Goal: Transaction & Acquisition: Book appointment/travel/reservation

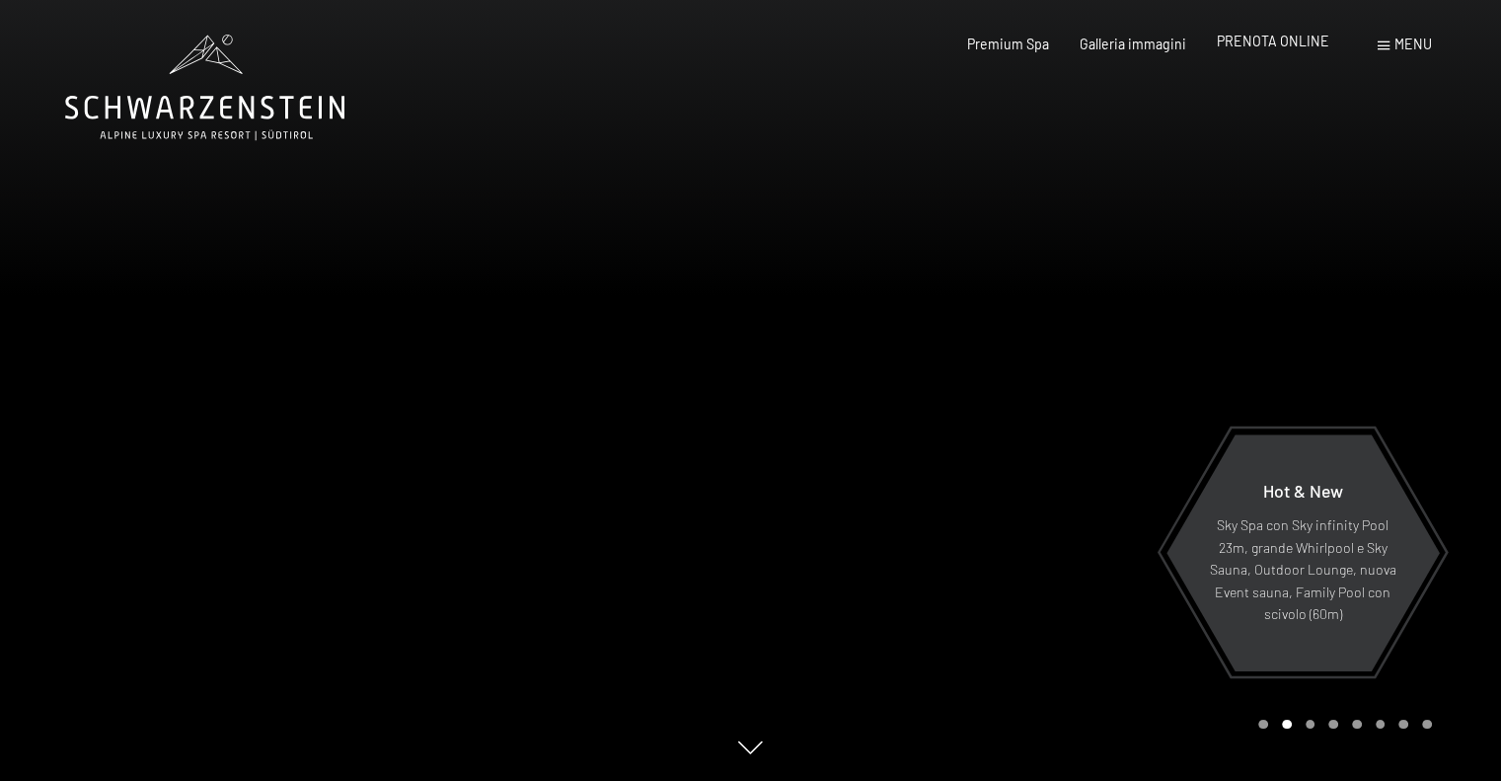
click at [1265, 38] on span "PRENOTA ONLINE" at bounding box center [1273, 41] width 113 height 17
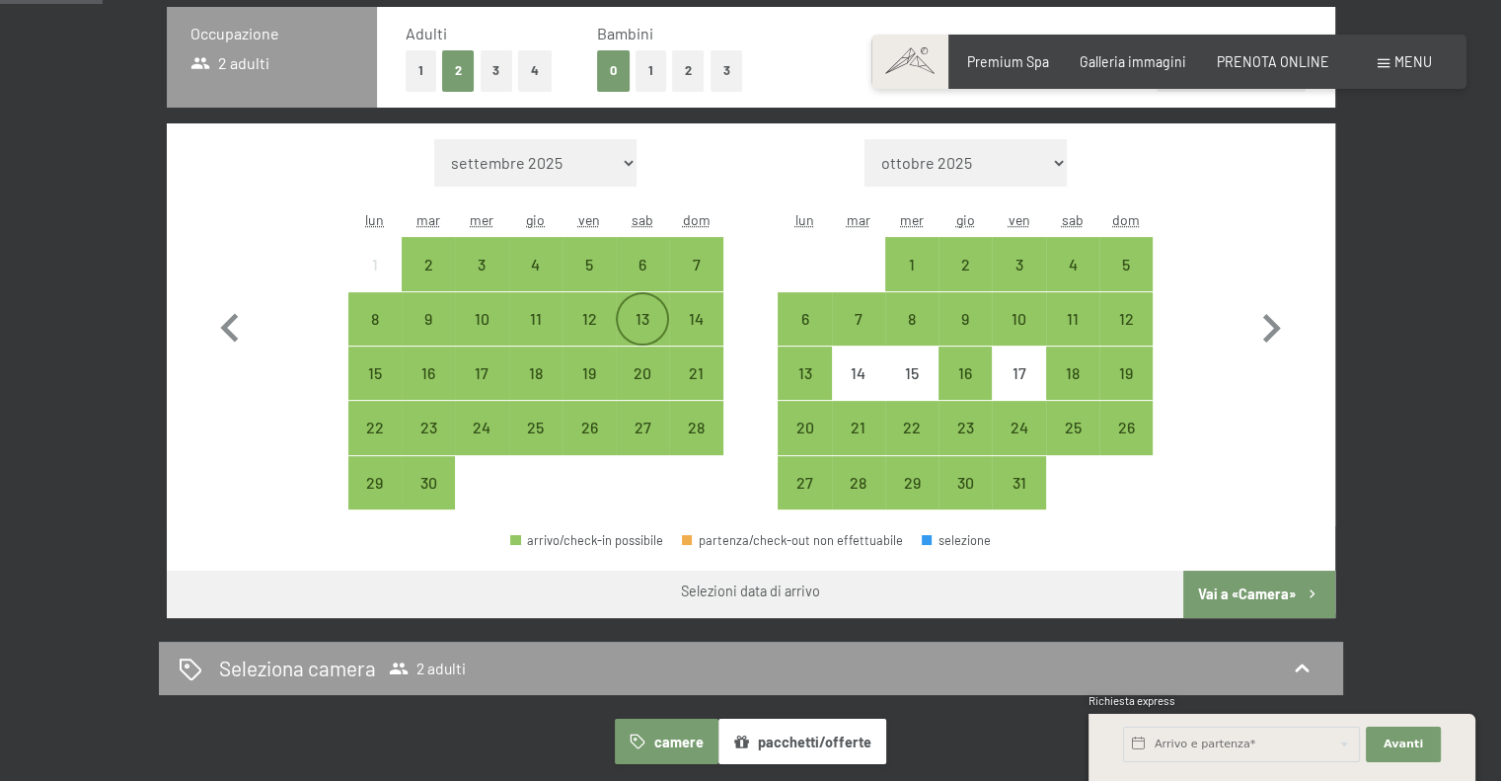
scroll to position [494, 0]
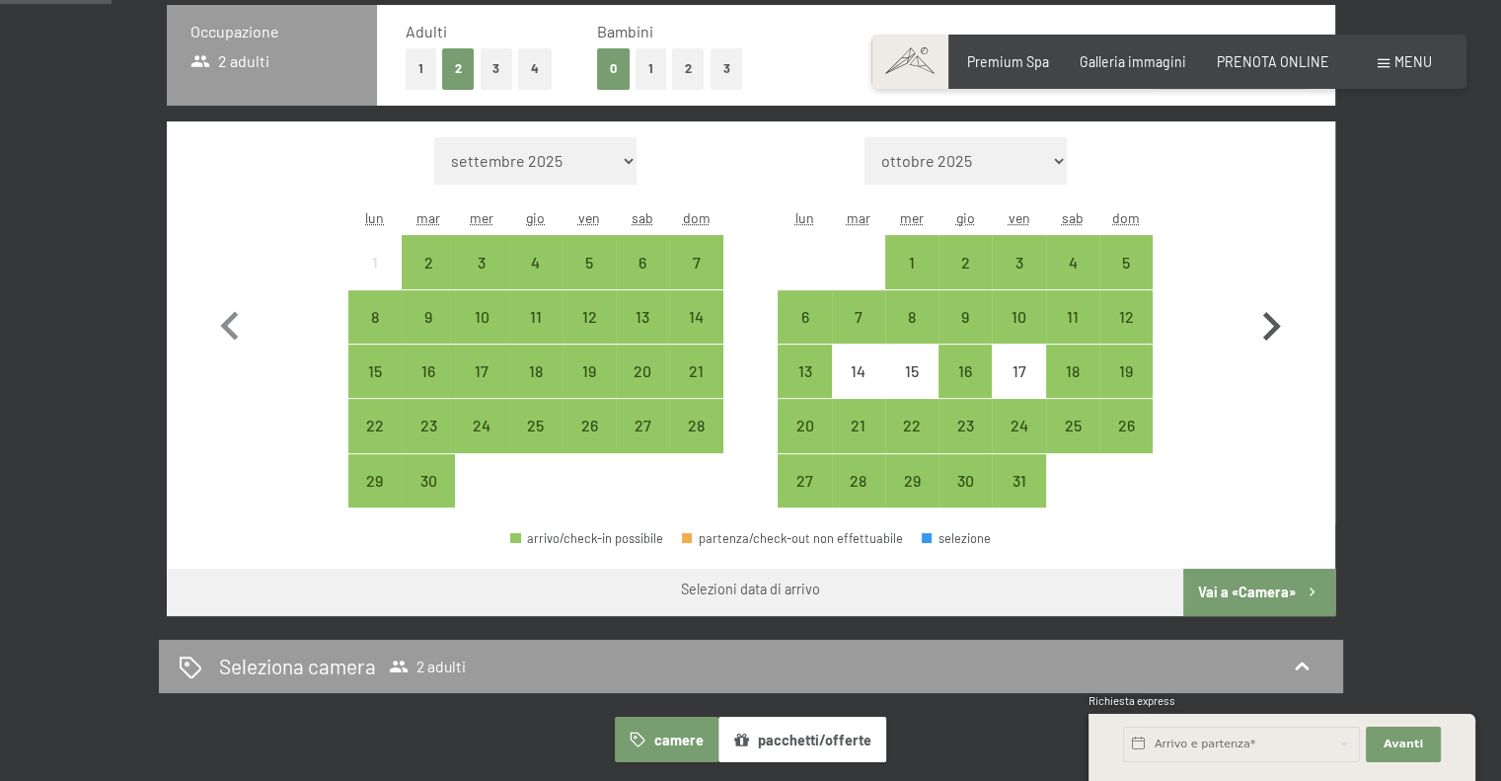
click at [1265, 325] on icon "button" at bounding box center [1271, 326] width 57 height 57
select select "[DATE]"
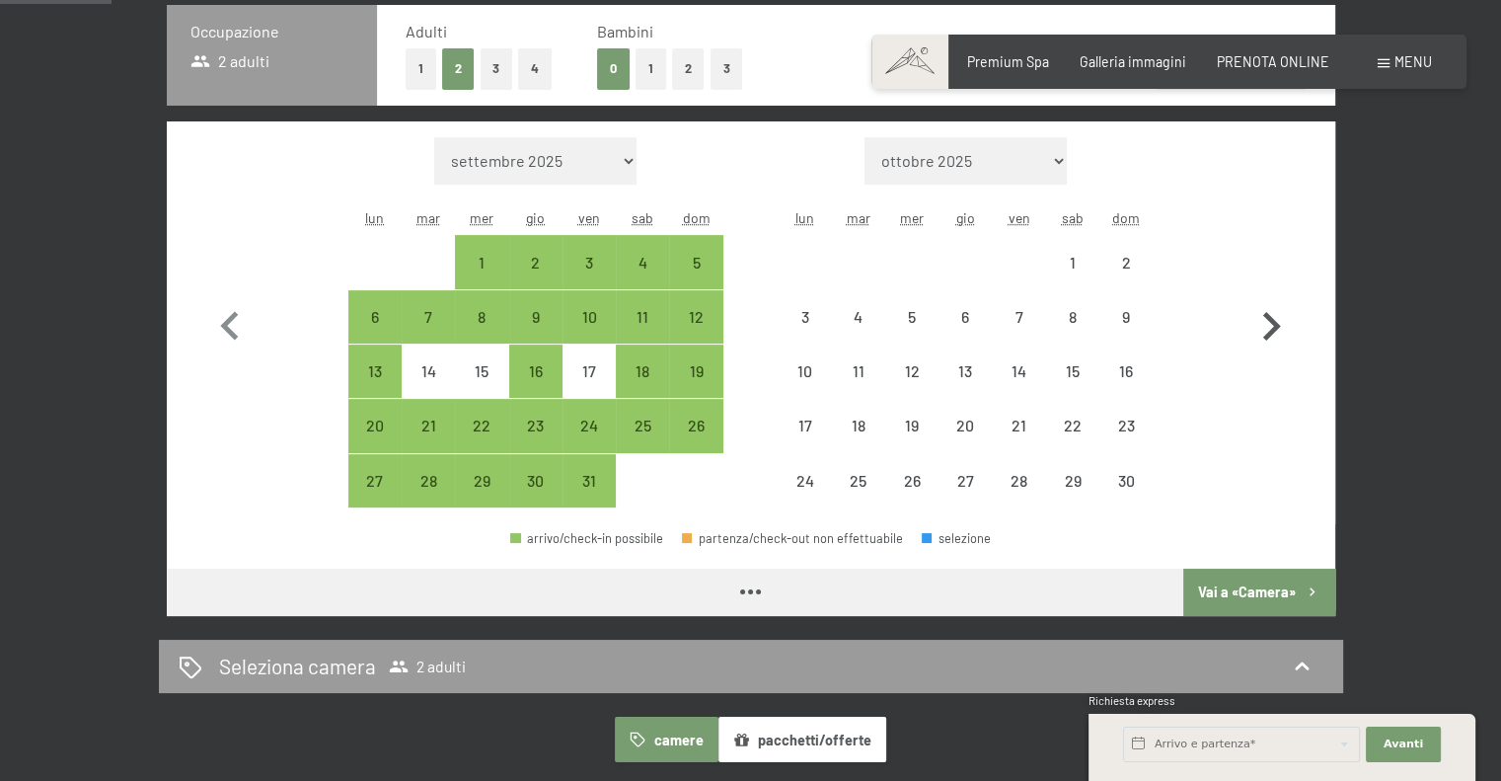
click at [1265, 325] on icon "button" at bounding box center [1271, 326] width 57 height 57
select select "[DATE]"
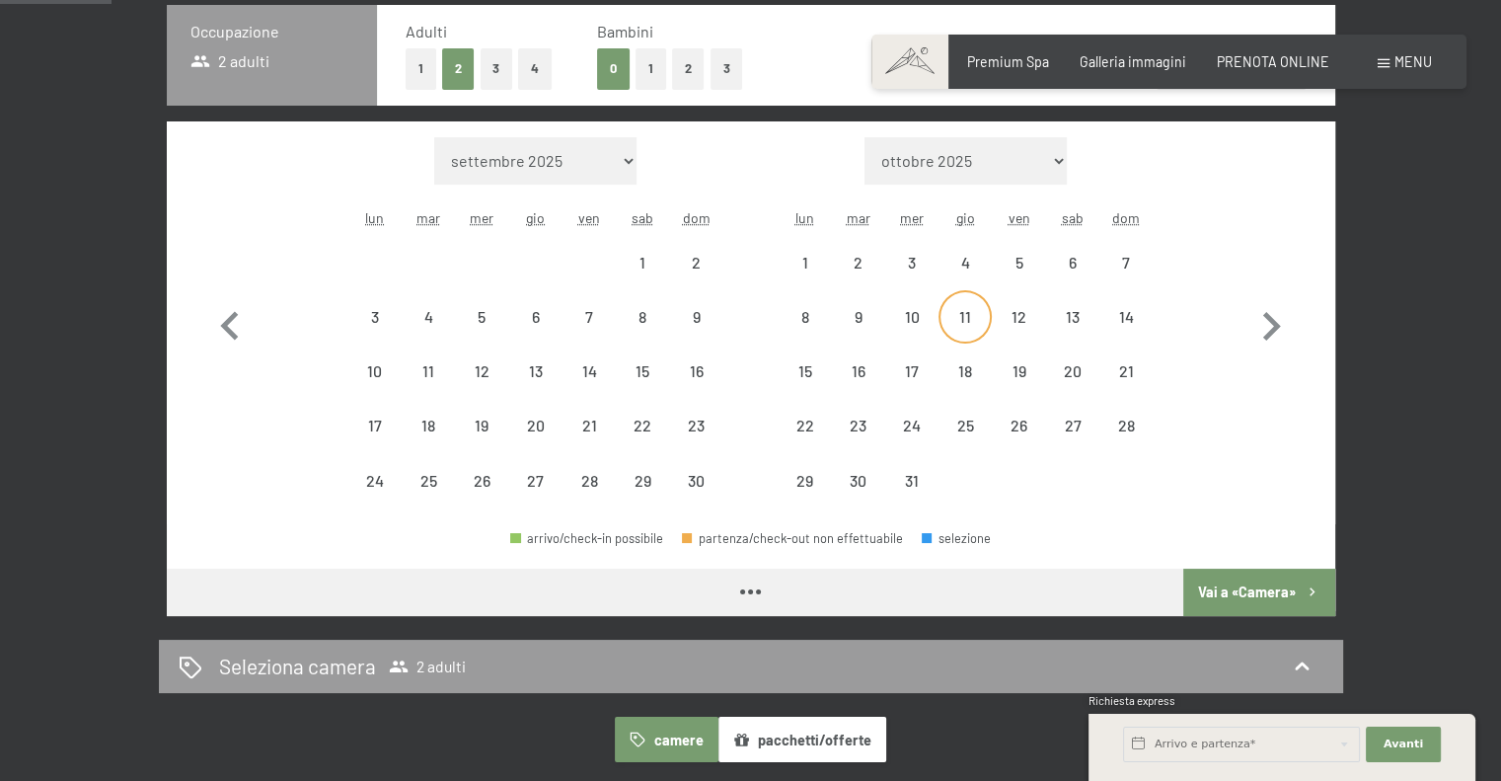
select select "[DATE]"
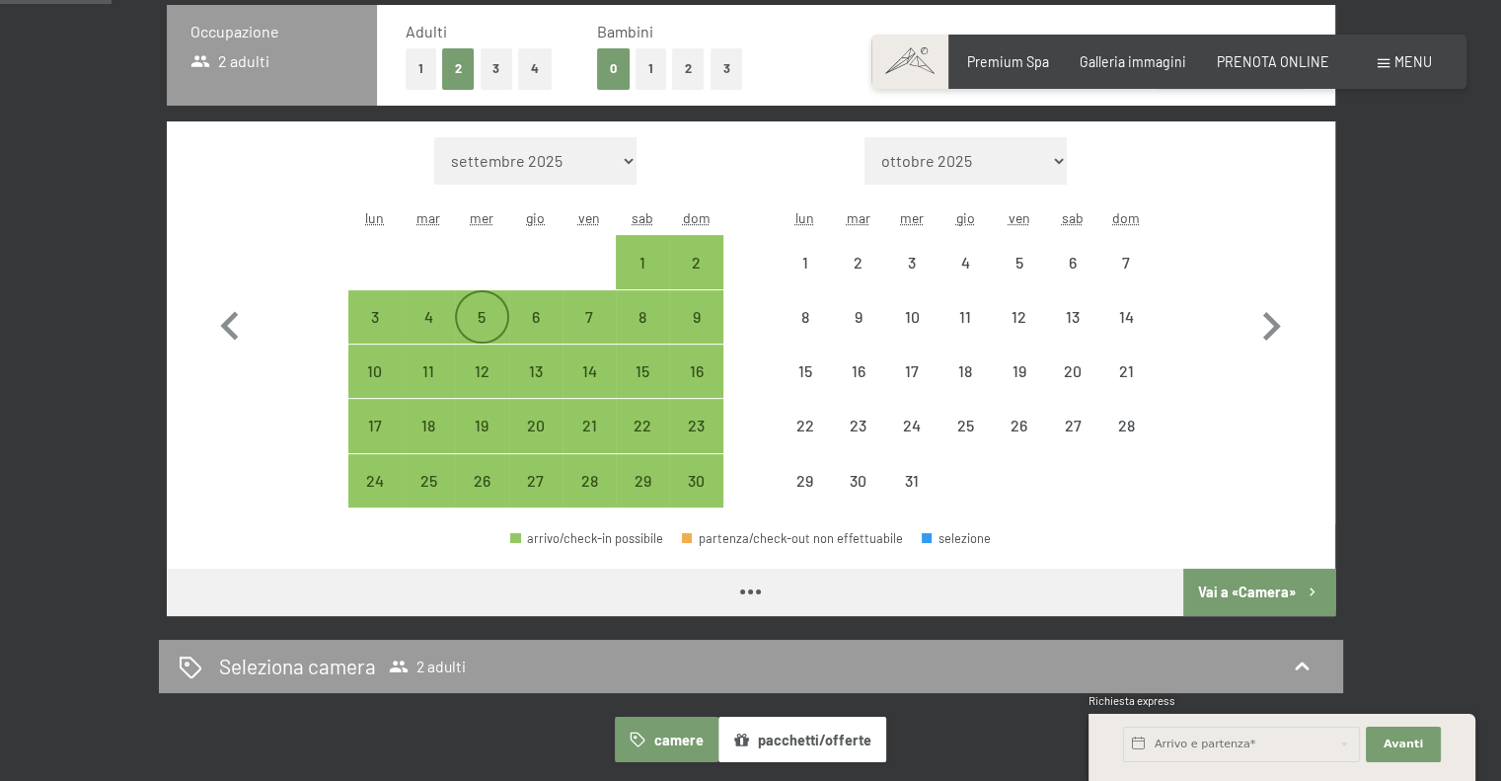
select select "[DATE]"
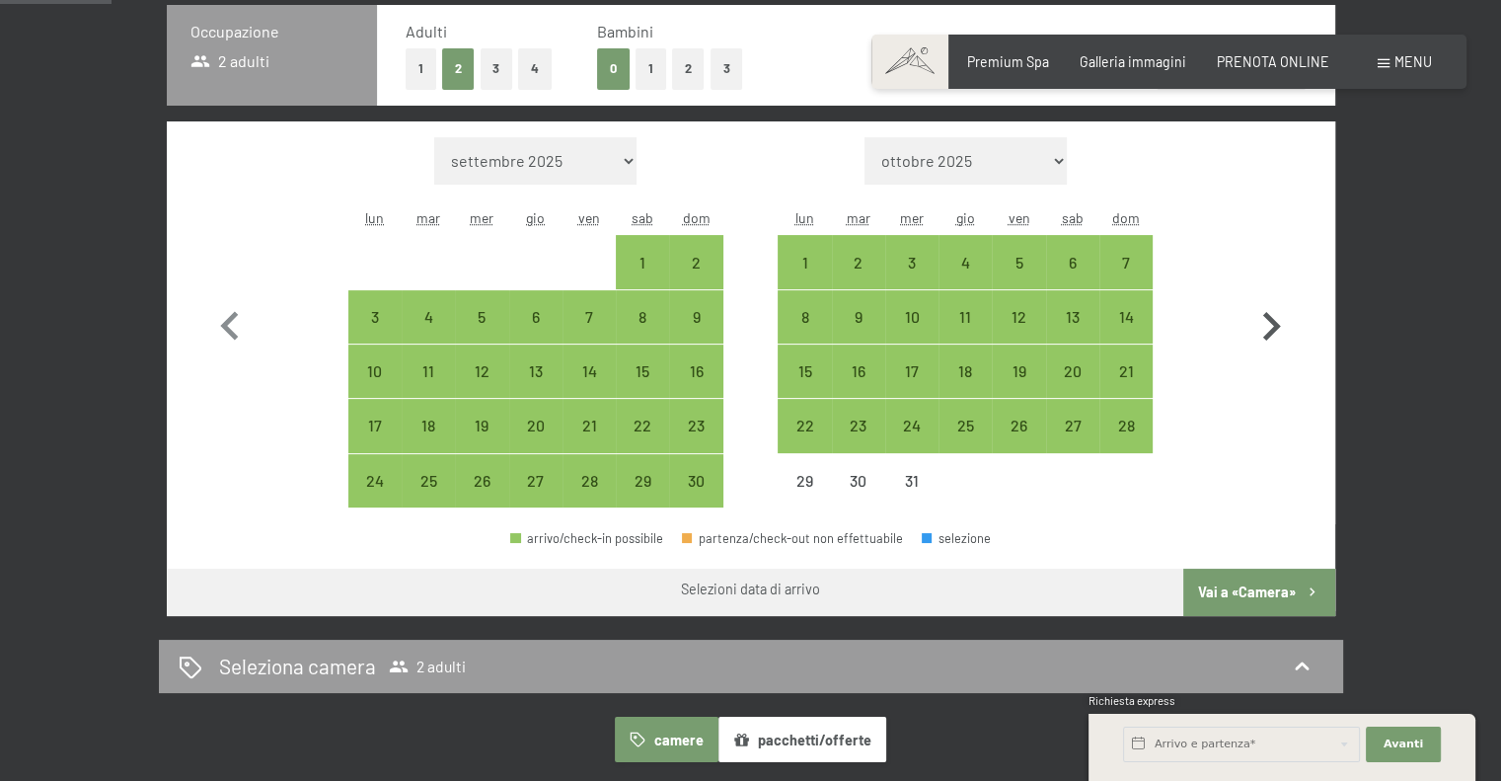
click at [1275, 319] on icon "button" at bounding box center [1271, 326] width 57 height 57
select select "[DATE]"
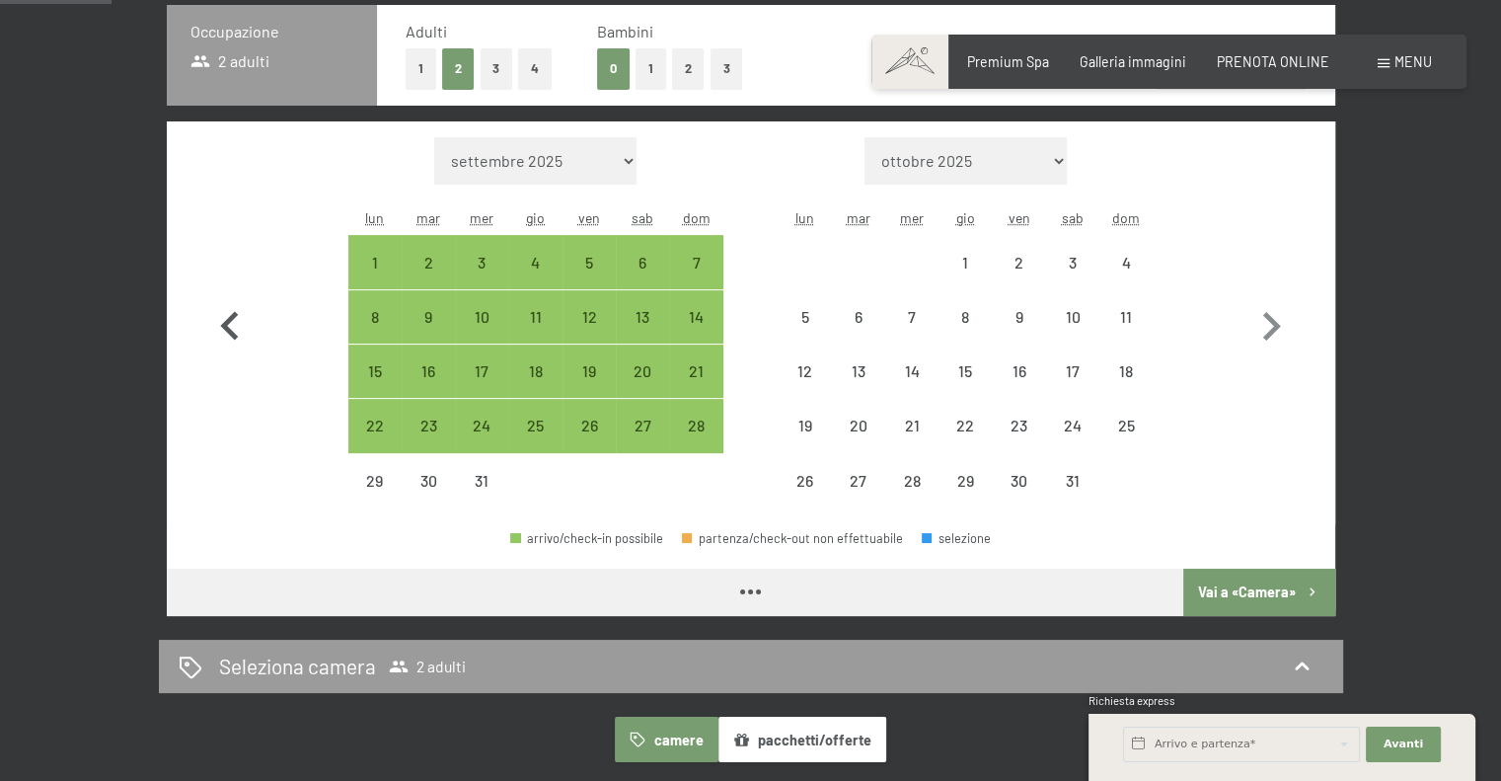
select select "[DATE]"
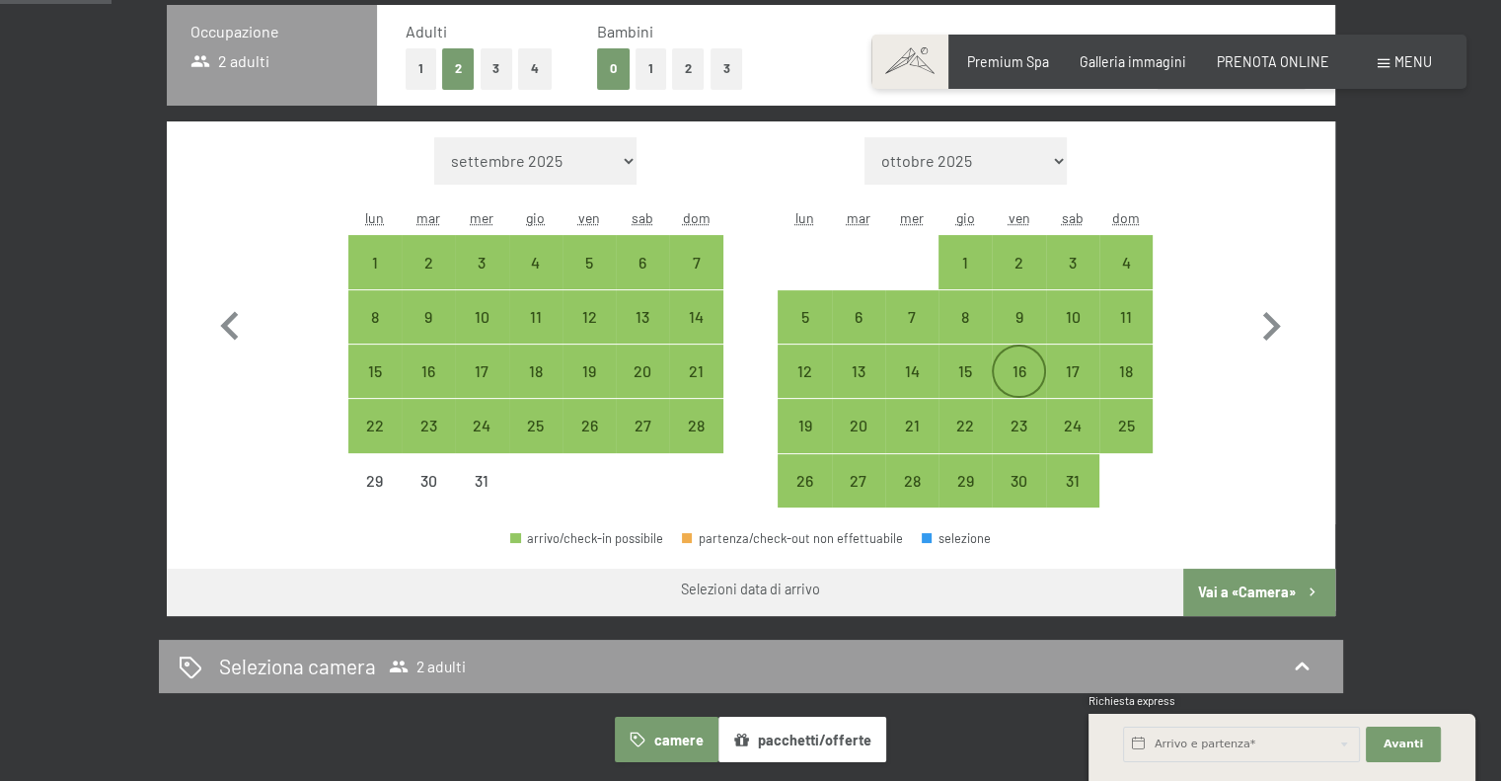
click at [1027, 363] on div "16" at bounding box center [1018, 387] width 49 height 49
select select "[DATE]"
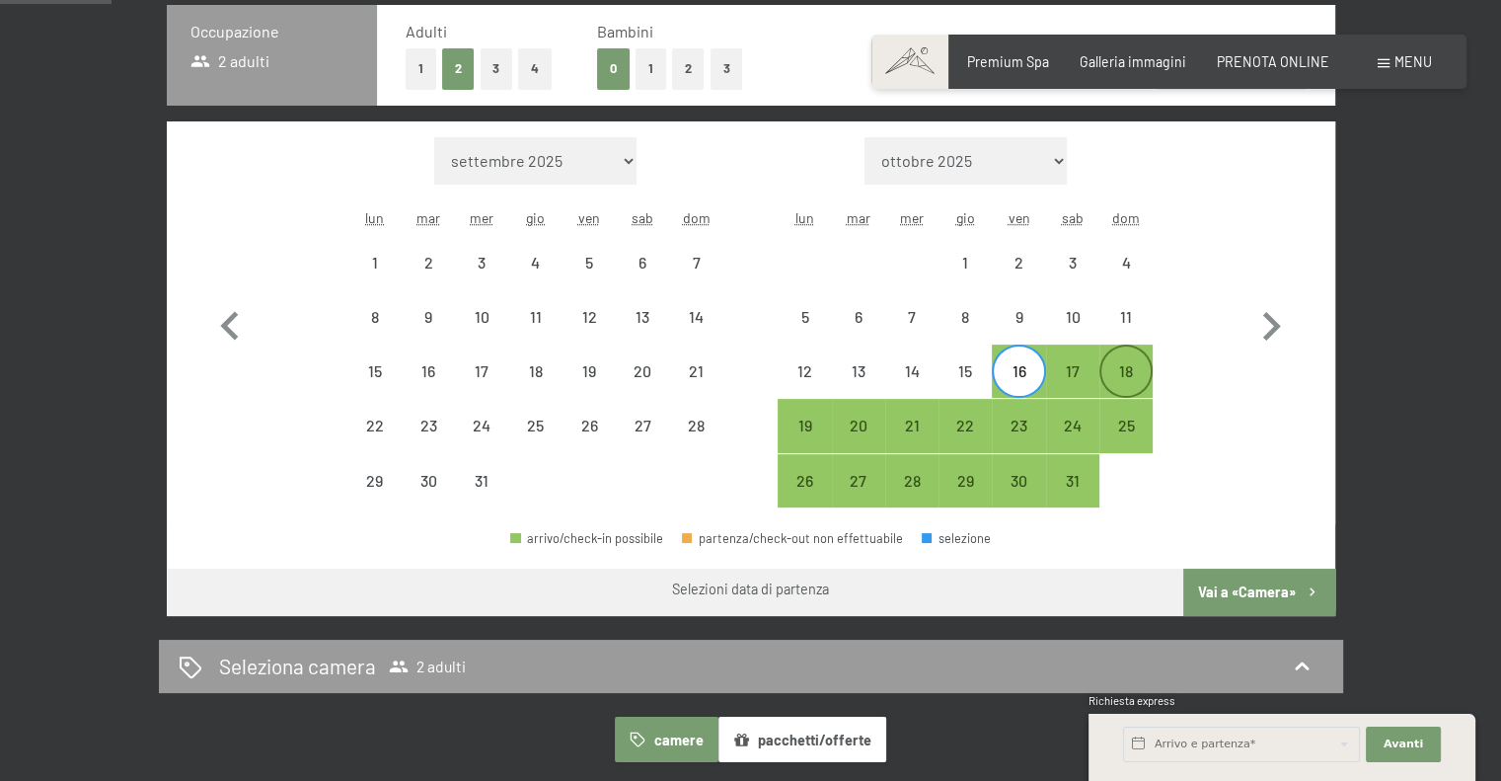
click at [1124, 365] on div "18" at bounding box center [1125, 387] width 49 height 49
select select "[DATE]"
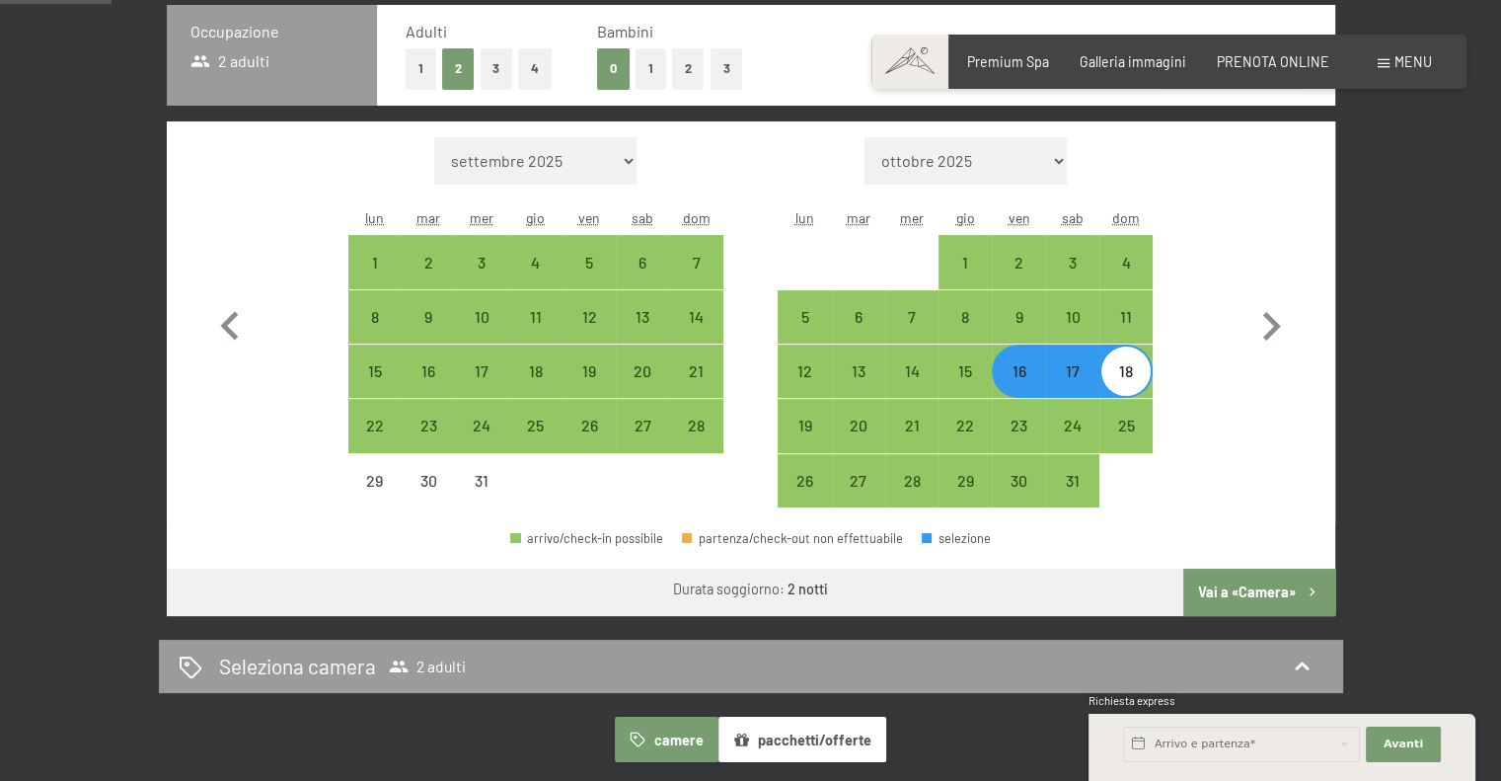
click at [1239, 587] on button "Vai a «Camera»" at bounding box center [1258, 592] width 151 height 47
select select "[DATE]"
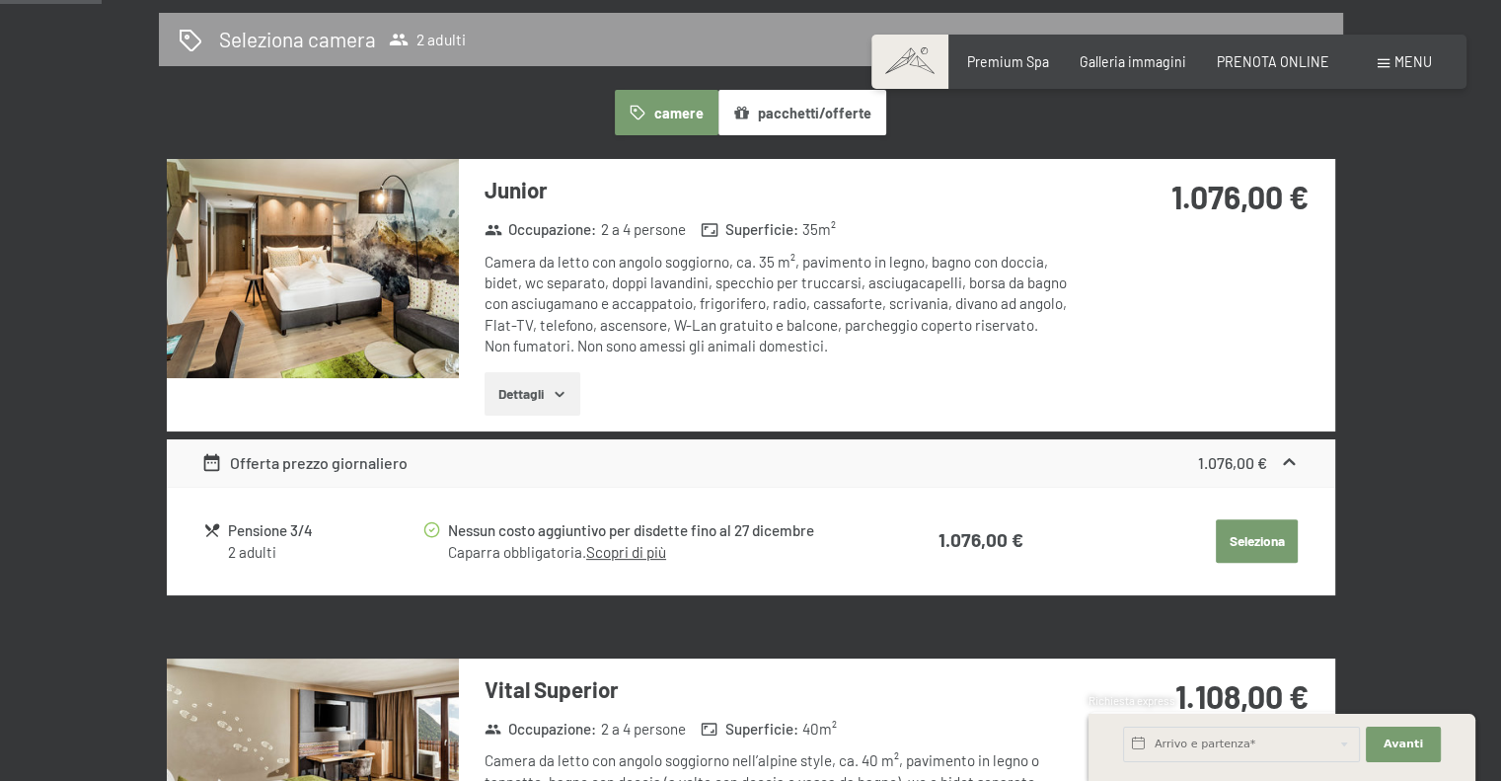
scroll to position [427, 0]
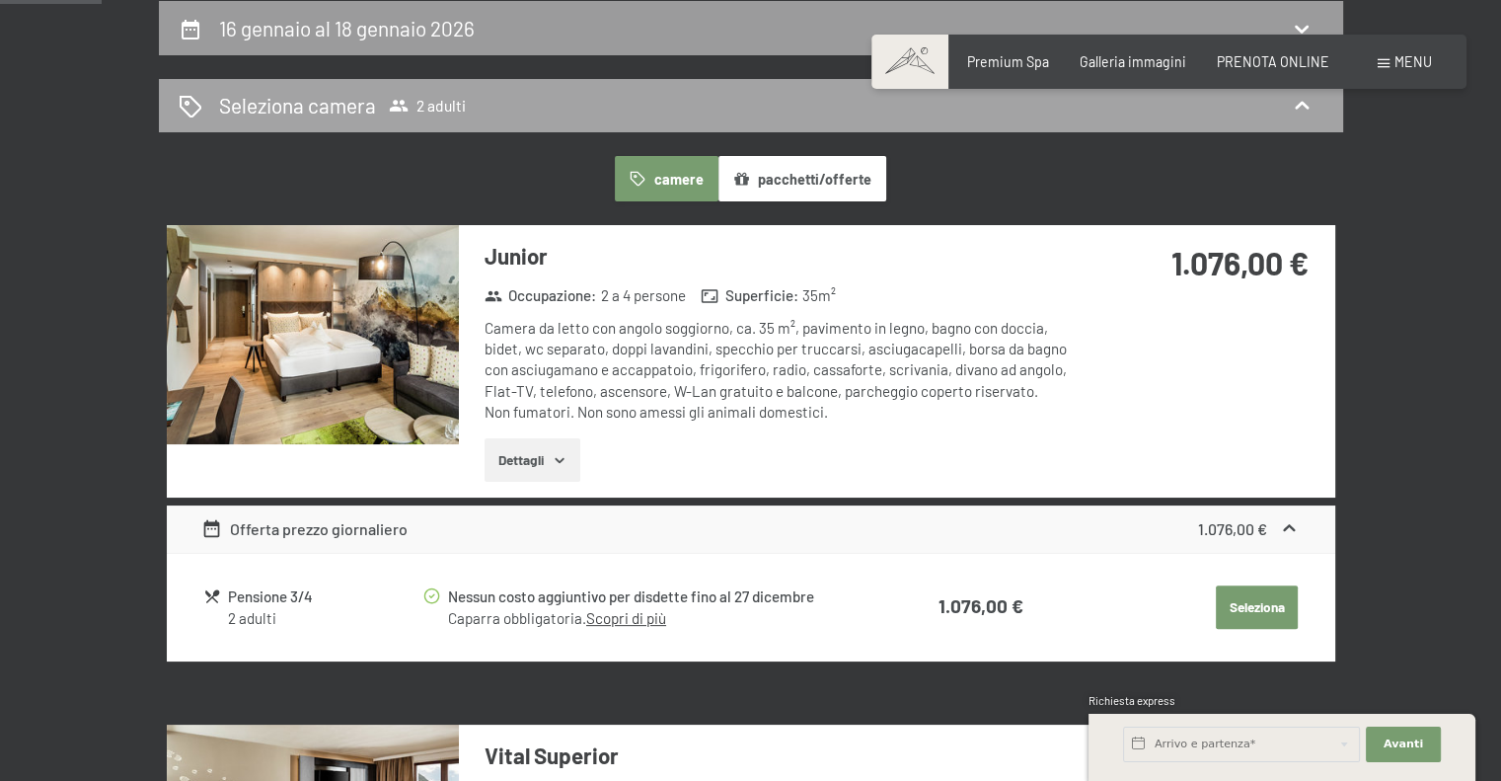
click at [445, 109] on span "2 adulti" at bounding box center [427, 106] width 77 height 20
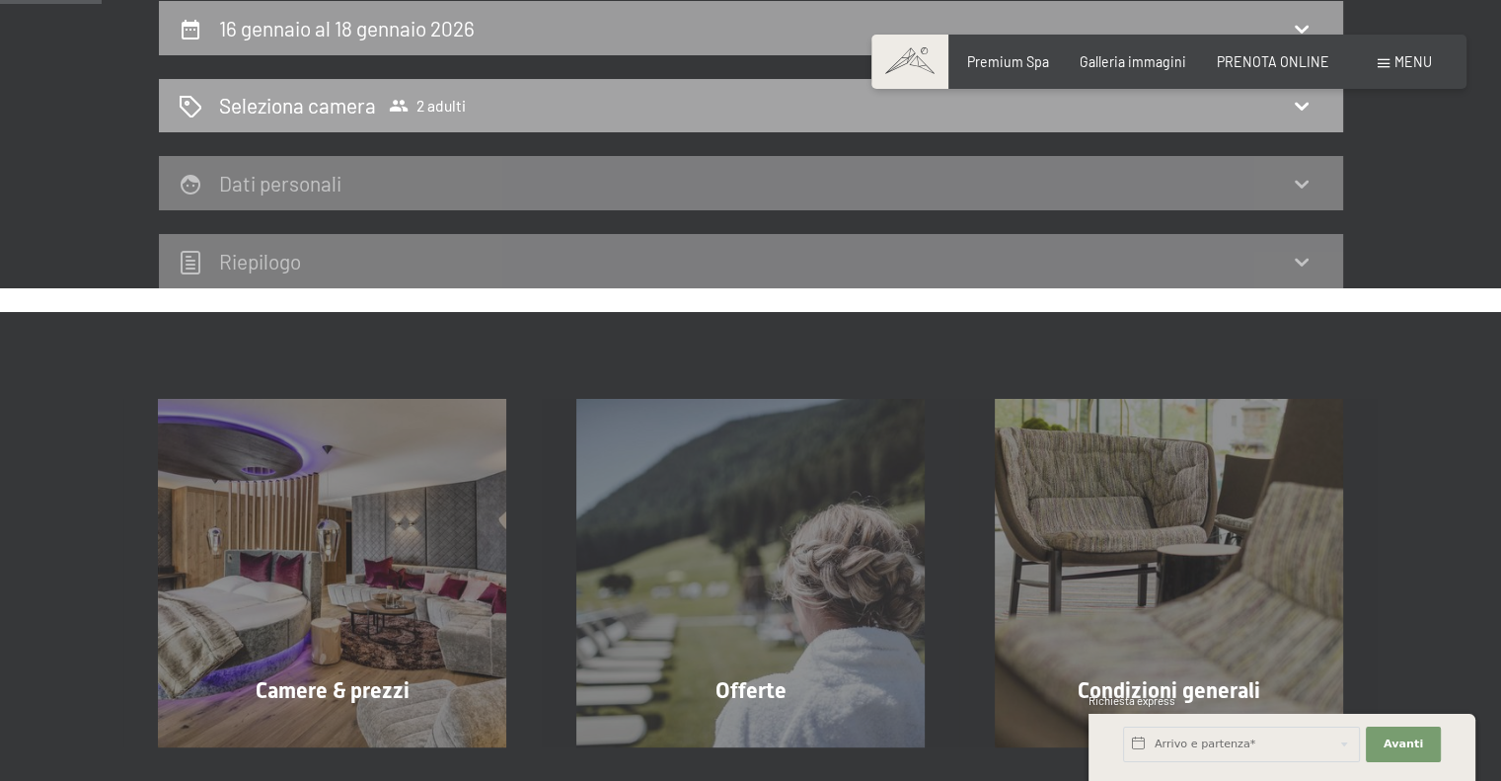
click at [489, 108] on div "Seleziona camera 2 adulti" at bounding box center [751, 105] width 1145 height 29
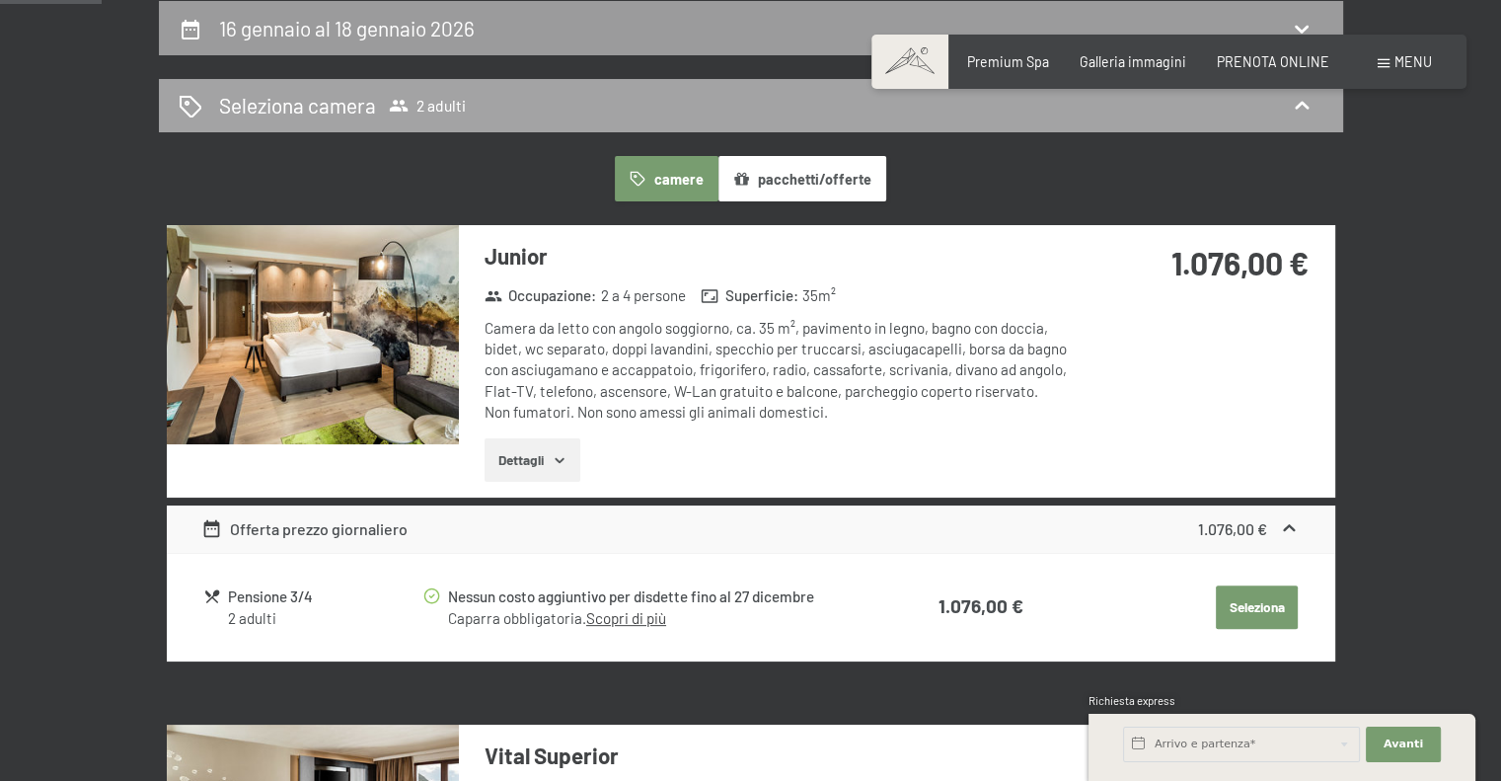
click at [489, 109] on div "Seleziona camera 2 adulti" at bounding box center [751, 105] width 1145 height 29
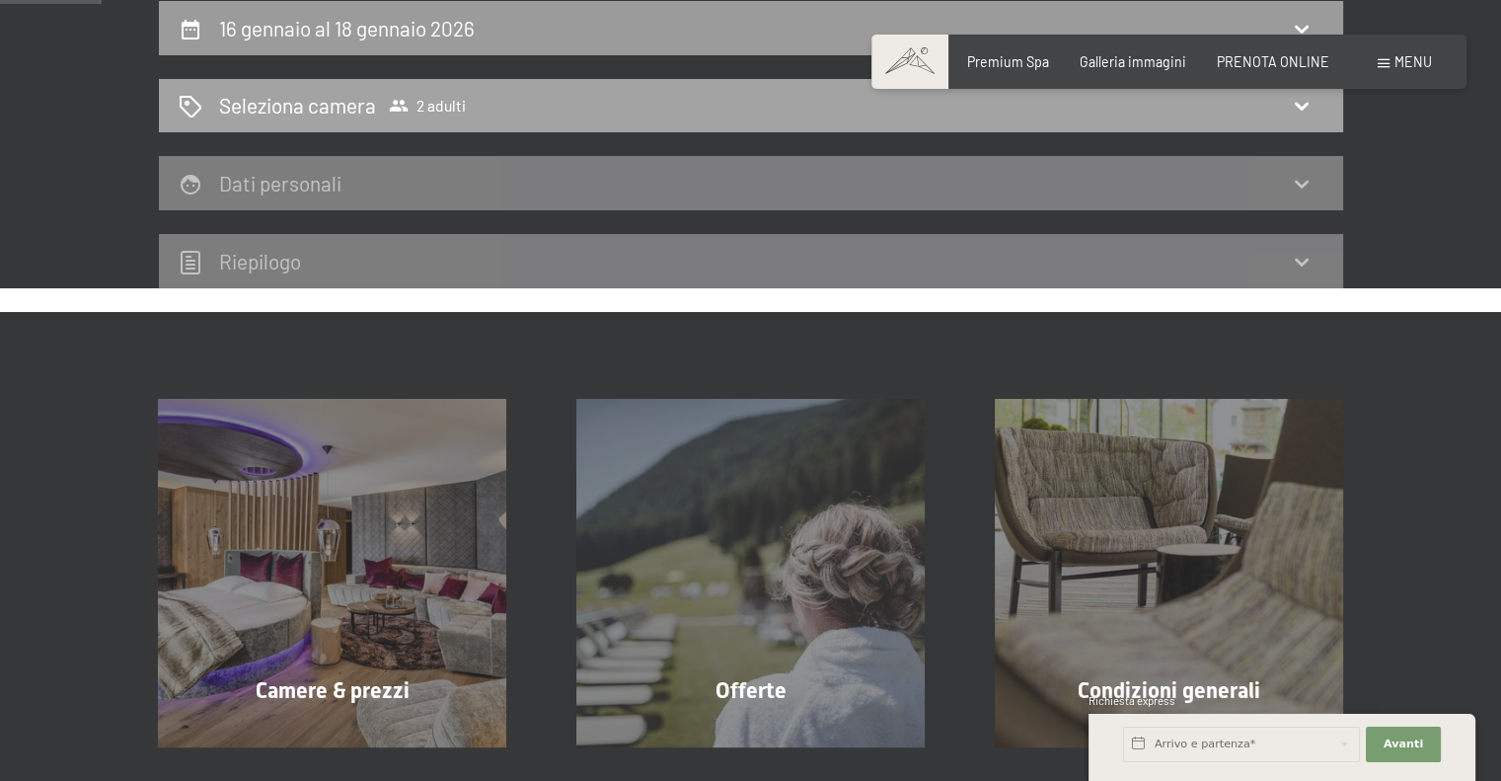
click at [1299, 107] on icon at bounding box center [1302, 107] width 14 height 8
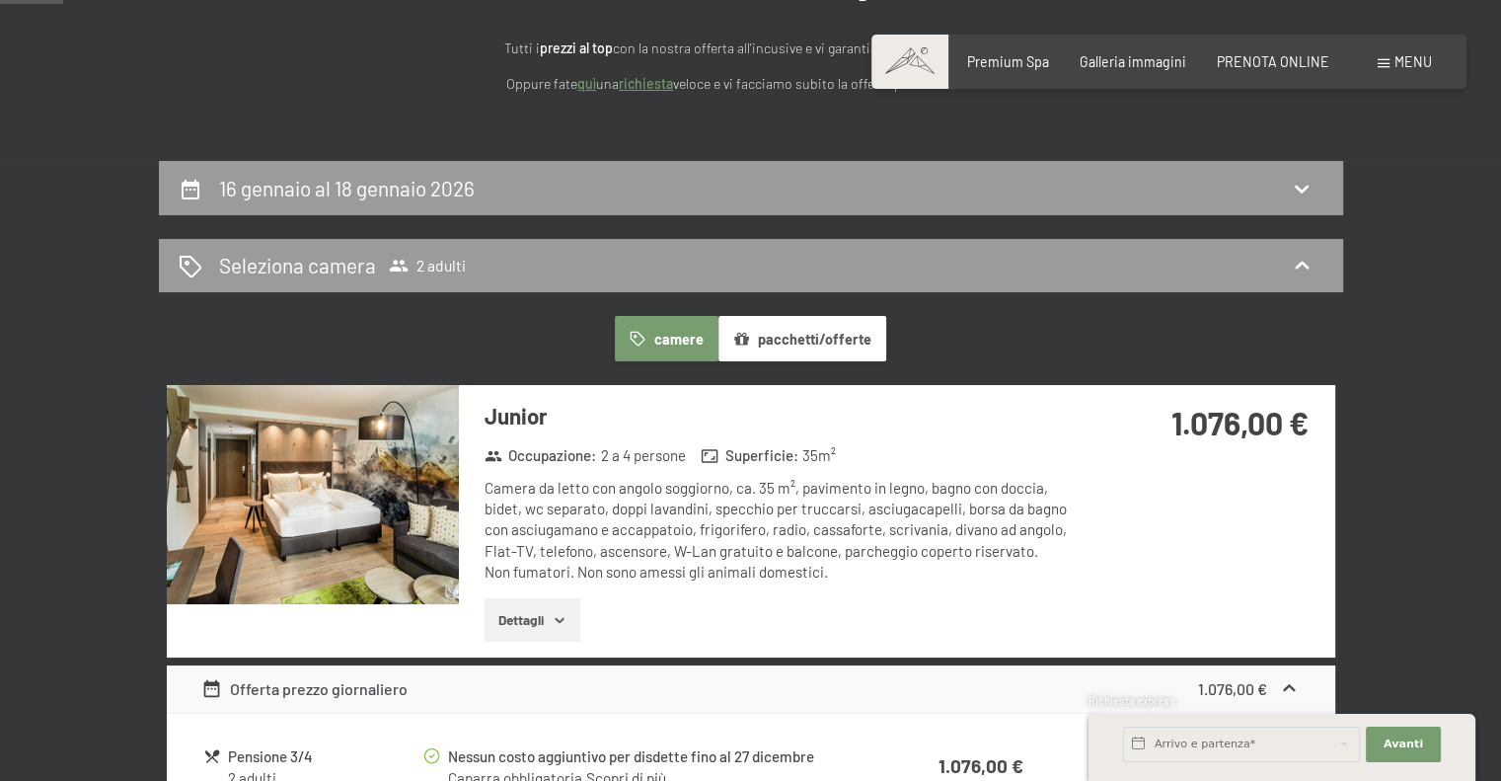
scroll to position [230, 0]
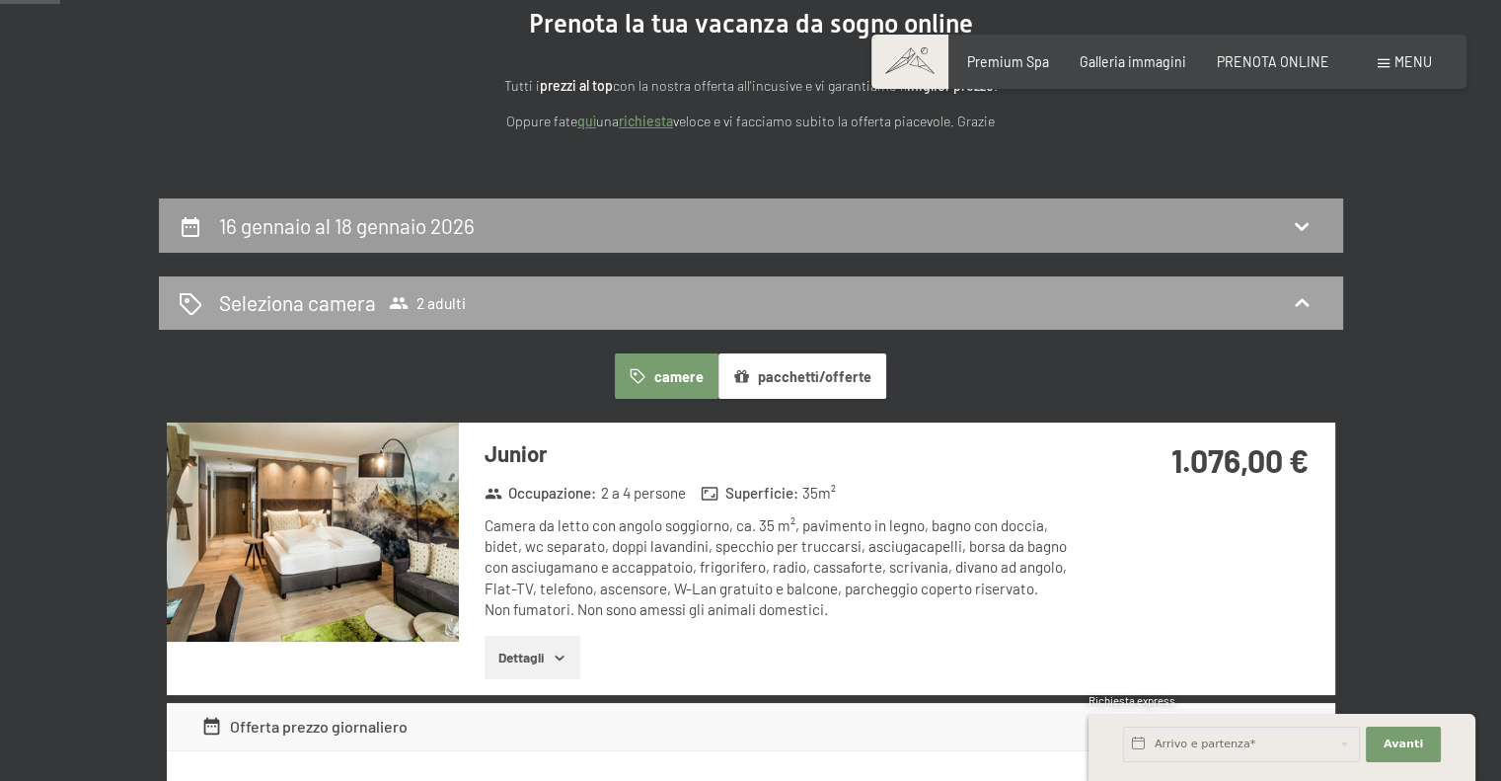
click at [297, 305] on h2 "Seleziona camera" at bounding box center [297, 302] width 157 height 29
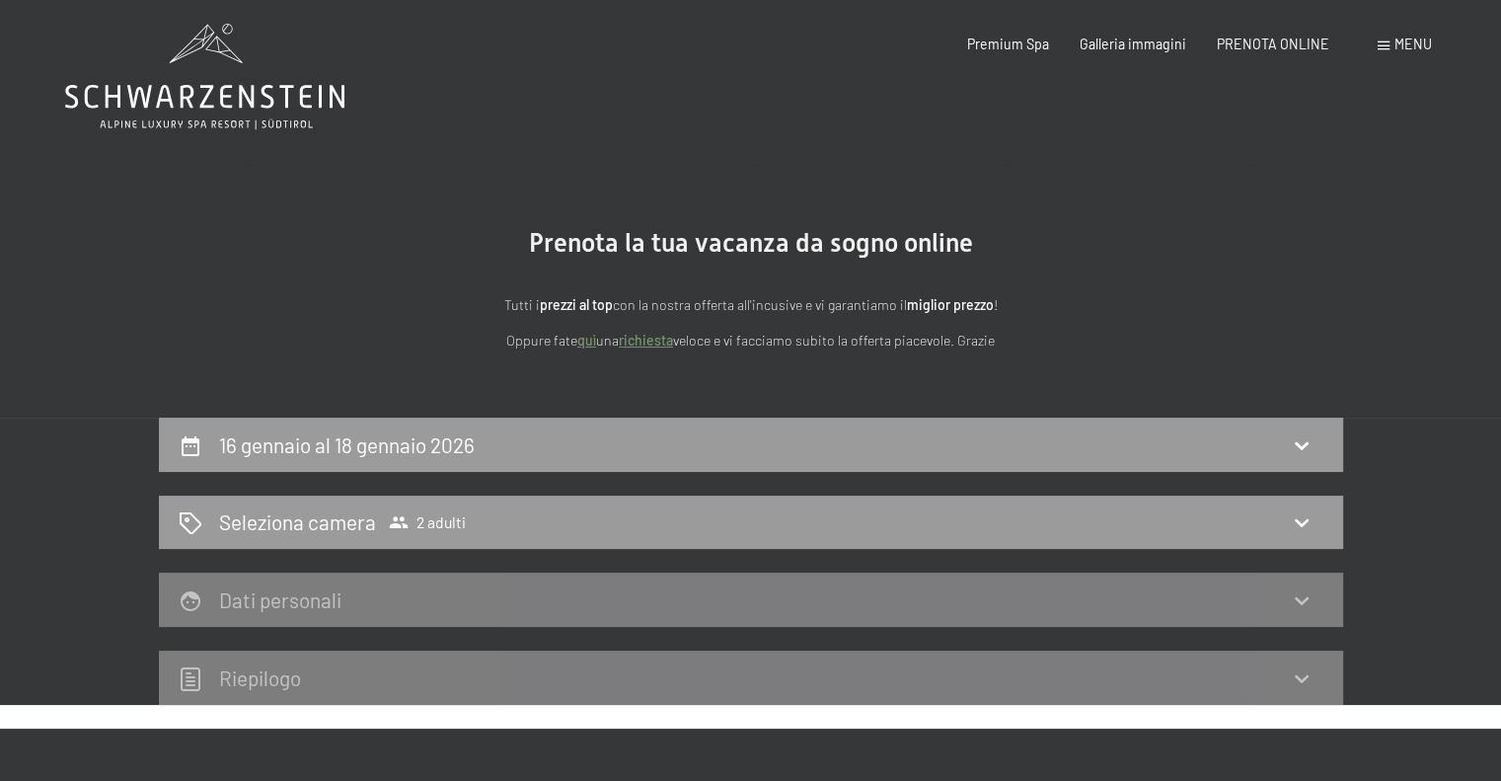
scroll to position [0, 0]
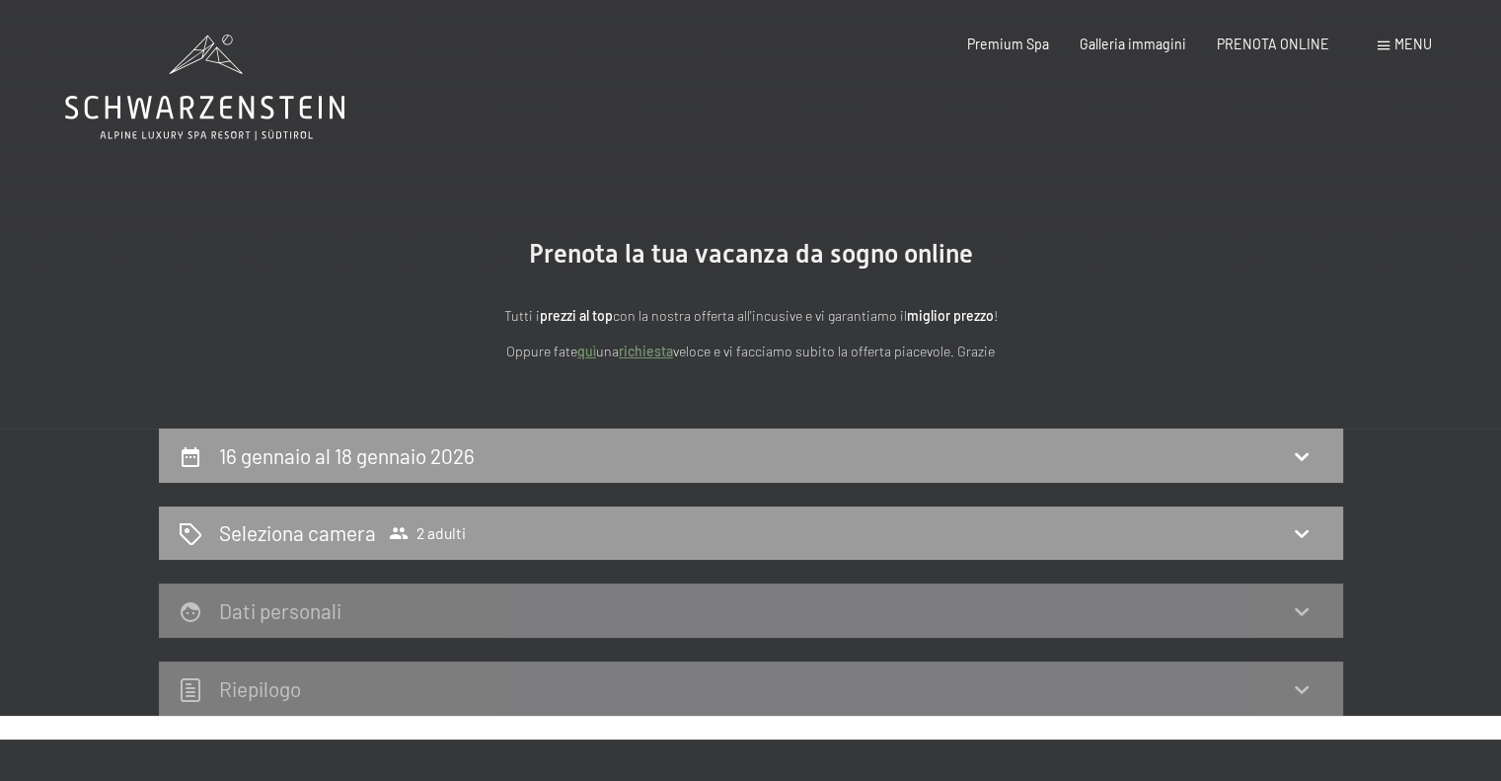
click at [1392, 46] on div "Menu" at bounding box center [1405, 45] width 54 height 20
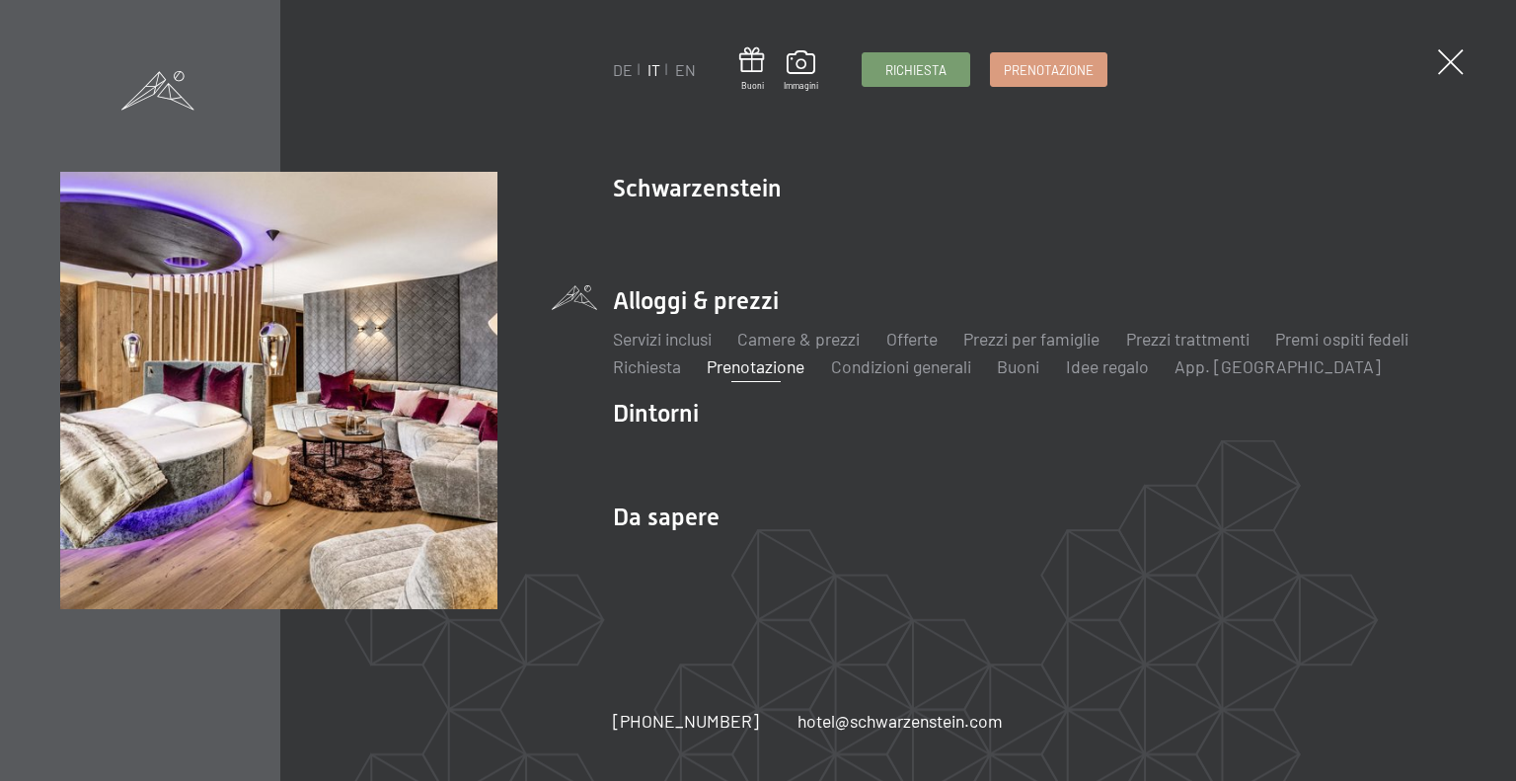
click at [1481, 74] on div "DE IT EN Buoni Immagini Richiesta Prenotazione DE IT EN Schwarzenstein Novità a…" at bounding box center [758, 390] width 1516 height 781
click at [1410, 58] on div "DE IT EN Buoni Immagini Richiesta Prenotazione DE IT EN Schwarzenstein Novità a…" at bounding box center [758, 390] width 1516 height 781
click at [1444, 66] on span at bounding box center [1450, 62] width 37 height 37
